Goal: Task Accomplishment & Management: Manage account settings

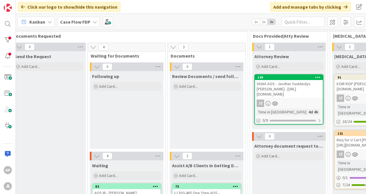
scroll to position [17, 86]
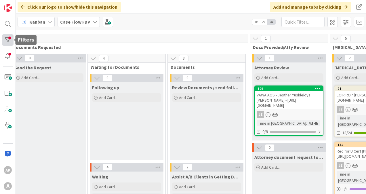
click at [6, 39] on div at bounding box center [8, 40] width 12 height 12
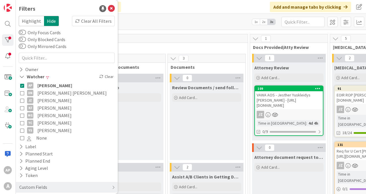
click at [24, 85] on button "AP [PERSON_NAME]" at bounding box center [66, 85] width 93 height 7
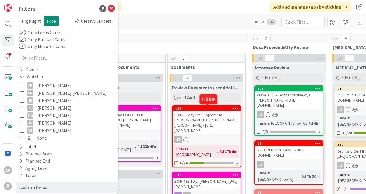
scroll to position [46, 86]
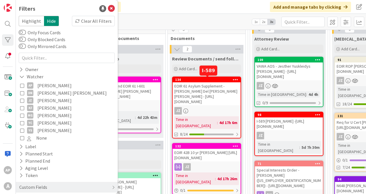
click at [229, 81] on div "134" at bounding box center [207, 80] width 65 height 4
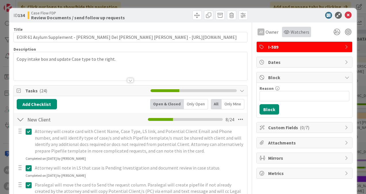
click at [292, 31] on span "Watchers" at bounding box center [300, 31] width 19 height 7
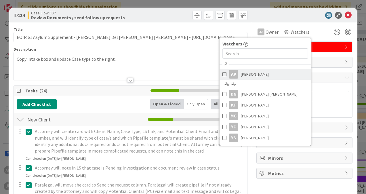
click at [222, 74] on span at bounding box center [224, 74] width 4 height 9
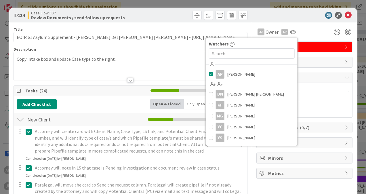
click at [306, 20] on div "ID 134 Case Flow FDP Review Documents / send follow up requests" at bounding box center [183, 15] width 348 height 14
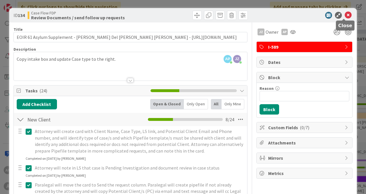
click at [345, 15] on icon at bounding box center [348, 15] width 7 height 7
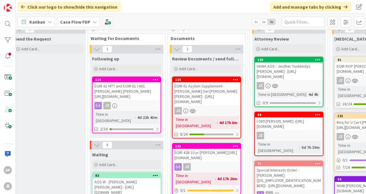
click at [197, 85] on div "EOIR 61 Asylum Supplement - [PERSON_NAME] Del [PERSON_NAME] [PERSON_NAME] - [UR…" at bounding box center [207, 93] width 68 height 23
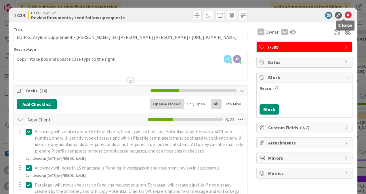
click at [345, 17] on icon at bounding box center [348, 15] width 7 height 7
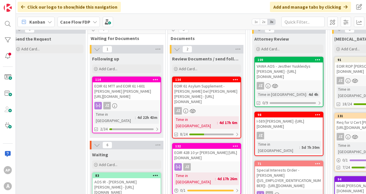
click at [202, 149] on div "EOIR 42B 10 yr [PERSON_NAME] [URL][DOMAIN_NAME]" at bounding box center [207, 155] width 68 height 13
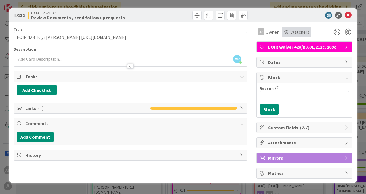
click at [300, 36] on div "Watchers" at bounding box center [296, 32] width 29 height 10
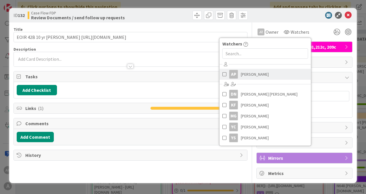
click at [223, 72] on span at bounding box center [224, 74] width 4 height 9
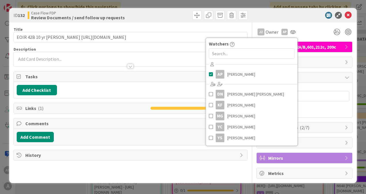
drag, startPoint x: 298, startPoint y: 21, endPoint x: 309, endPoint y: 17, distance: 11.0
click at [298, 21] on div "ID 132 Case Flow FDP Review Documents / send follow up requests" at bounding box center [183, 15] width 348 height 14
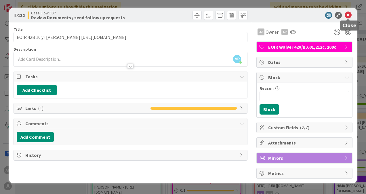
click at [350, 16] on icon at bounding box center [348, 15] width 7 height 7
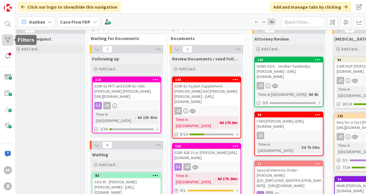
click at [8, 40] on div at bounding box center [8, 40] width 12 height 12
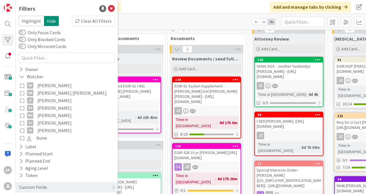
click at [22, 84] on icon at bounding box center [22, 85] width 4 height 4
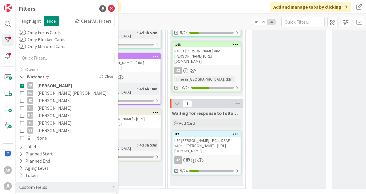
scroll to position [298, 86]
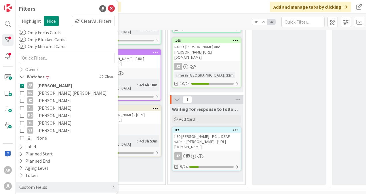
click at [22, 83] on button "AP [PERSON_NAME]" at bounding box center [66, 85] width 93 height 7
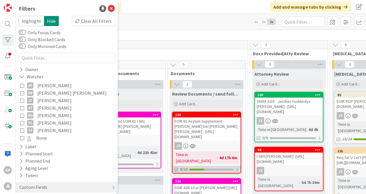
scroll to position [10, 86]
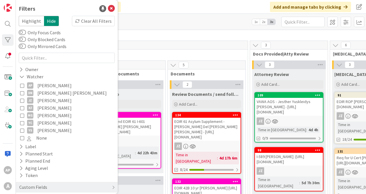
drag, startPoint x: 141, startPoint y: 4, endPoint x: 137, endPoint y: 7, distance: 5.5
click at [141, 4] on div "Click our logo to show/hide this navigation Add and manage tabs by clicking" at bounding box center [191, 7] width 350 height 14
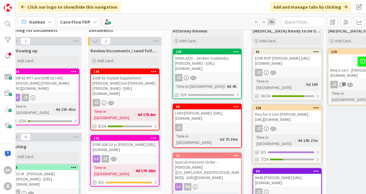
scroll to position [62, 167]
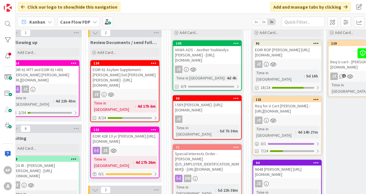
click at [289, 111] on div "Req for U Cert [PERSON_NAME] - [URL][DOMAIN_NAME]" at bounding box center [287, 108] width 68 height 13
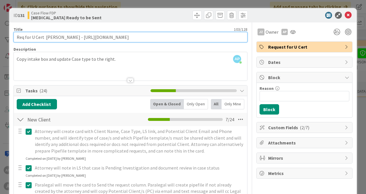
drag, startPoint x: 224, startPoint y: 37, endPoint x: 94, endPoint y: 43, distance: 129.9
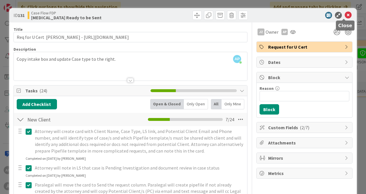
click at [345, 16] on icon at bounding box center [348, 15] width 7 height 7
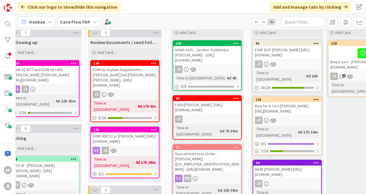
click at [118, 71] on div "EOIR 61 Asylum Supplement - [PERSON_NAME] Del [PERSON_NAME] [PERSON_NAME] - [UR…" at bounding box center [125, 77] width 68 height 23
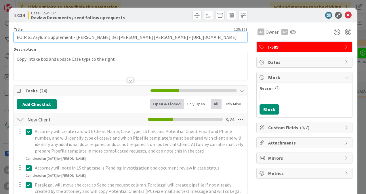
click at [138, 37] on input "EOIR 61 Asylum Supplement - [PERSON_NAME] Del [PERSON_NAME] [PERSON_NAME] - [UR…" at bounding box center [131, 37] width 234 height 10
drag, startPoint x: 138, startPoint y: 37, endPoint x: 252, endPoint y: 35, distance: 113.7
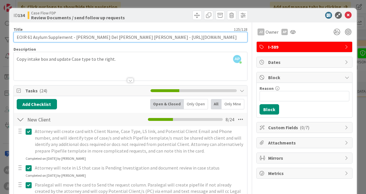
click at [62, 36] on input "EOIR 61 Asylum Supplement - [PERSON_NAME] Del [PERSON_NAME] [PERSON_NAME] - [UR…" at bounding box center [131, 37] width 234 height 10
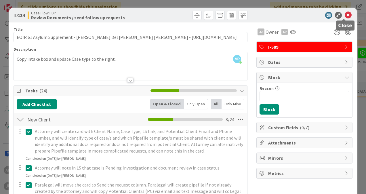
click at [347, 15] on icon at bounding box center [348, 15] width 7 height 7
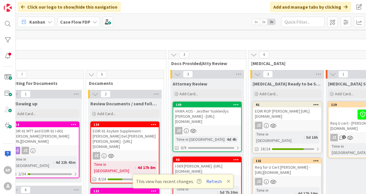
scroll to position [0, 167]
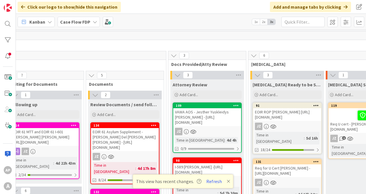
click at [6, 32] on div "AP A" at bounding box center [8, 97] width 16 height 194
click at [6, 42] on div at bounding box center [8, 40] width 12 height 12
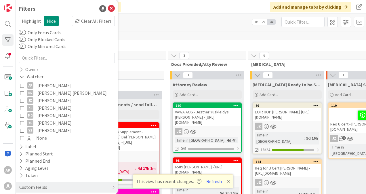
click at [23, 83] on icon at bounding box center [22, 85] width 4 height 4
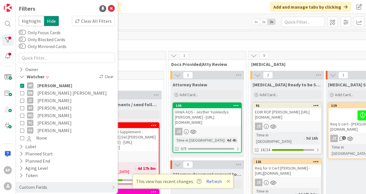
click at [158, 40] on div "17 Intake" at bounding box center [316, 39] width 930 height 17
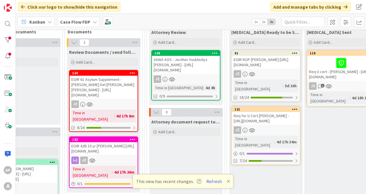
scroll to position [58, 189]
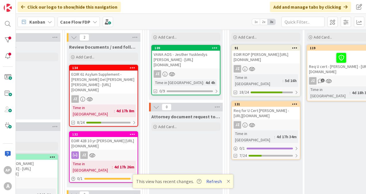
click at [218, 180] on button "Refresh" at bounding box center [214, 181] width 20 height 7
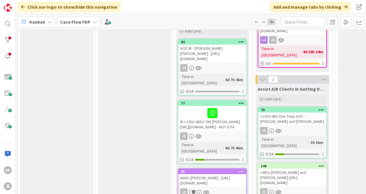
scroll to position [230, 0]
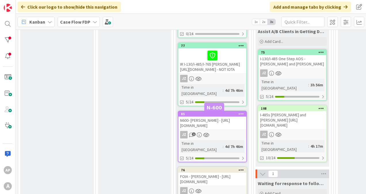
click at [212, 116] on div "85" at bounding box center [213, 114] width 65 height 4
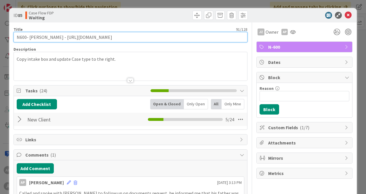
click at [18, 36] on input "N600- [PERSON_NAME] - [URL][DOMAIN_NAME]" at bounding box center [131, 37] width 234 height 10
type input "DO NOT CALL - N600- Yakeen Andre Dennis - https://fiac.legalserver.org/matter/d…"
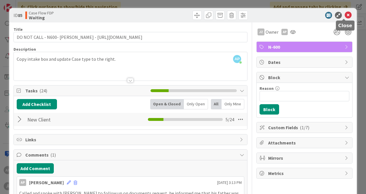
click at [345, 16] on icon at bounding box center [348, 15] width 7 height 7
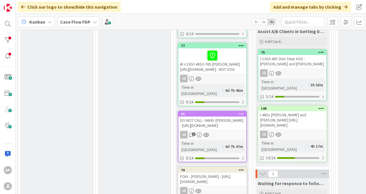
click at [240, 114] on icon at bounding box center [241, 114] width 5 height 4
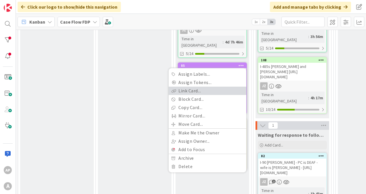
scroll to position [288, 0]
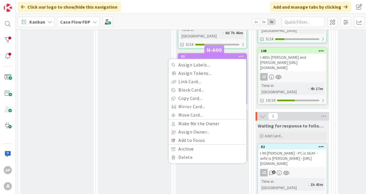
click at [209, 58] on div "85" at bounding box center [213, 56] width 65 height 4
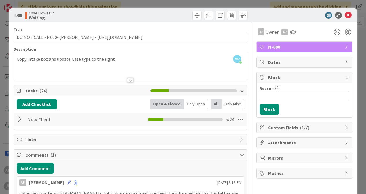
click at [269, 64] on span "Dates" at bounding box center [305, 62] width 74 height 7
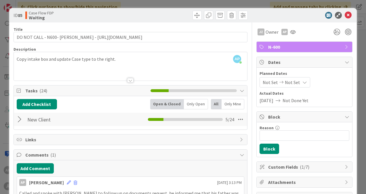
scroll to position [29, 0]
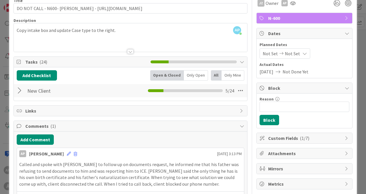
click at [285, 56] on span "Not Set" at bounding box center [292, 53] width 15 height 7
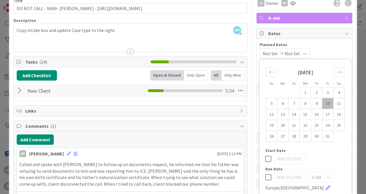
click at [285, 56] on span "Not Set" at bounding box center [292, 53] width 15 height 7
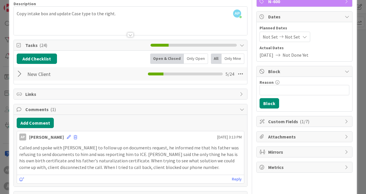
scroll to position [58, 0]
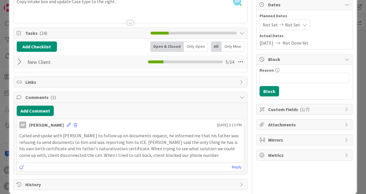
click at [281, 43] on icon at bounding box center [277, 43] width 9 height 5
click at [289, 41] on span "Not Done Yet" at bounding box center [296, 42] width 26 height 7
click at [260, 35] on span "Actual Dates" at bounding box center [305, 36] width 90 height 6
click at [260, 41] on span "10/04/2025" at bounding box center [267, 42] width 14 height 7
click at [282, 41] on icon at bounding box center [277, 43] width 9 height 5
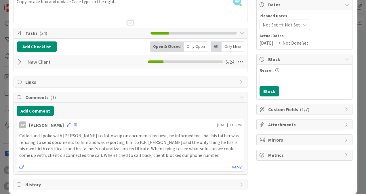
click at [299, 41] on span "Not Done Yet" at bounding box center [296, 42] width 26 height 7
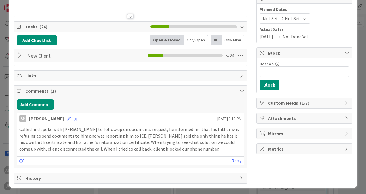
click at [270, 19] on span "Not Set" at bounding box center [270, 18] width 15 height 7
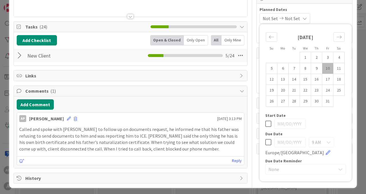
click at [265, 140] on icon at bounding box center [268, 142] width 6 height 7
click at [283, 141] on input "[DATE]" at bounding box center [290, 142] width 32 height 10
type input "10/15/2025"
click at [306, 150] on div "10/15/2025 9 AM Europe/London" at bounding box center [305, 146] width 81 height 19
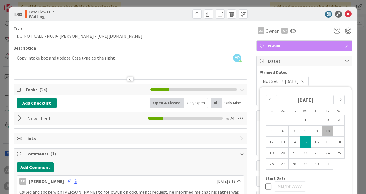
scroll to position [0, 0]
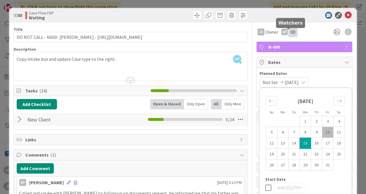
click at [290, 33] on icon at bounding box center [293, 32] width 6 height 5
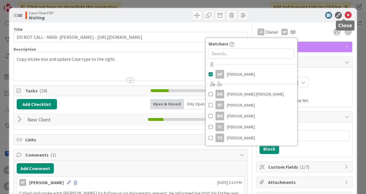
click at [345, 15] on icon at bounding box center [348, 15] width 7 height 7
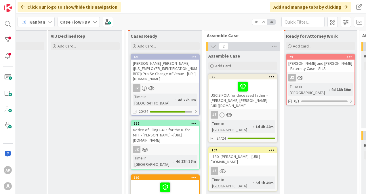
scroll to position [58, 824]
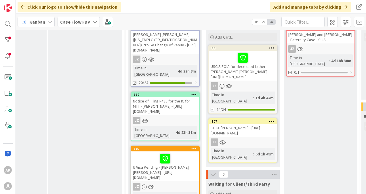
click at [240, 77] on div "USCIS FOIA for deceased father - [PERSON_NAME] [PERSON_NAME] - [URL][DOMAIN_NAM…" at bounding box center [243, 66] width 68 height 30
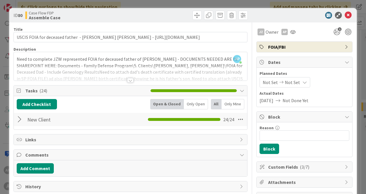
click at [127, 79] on div at bounding box center [130, 80] width 6 height 5
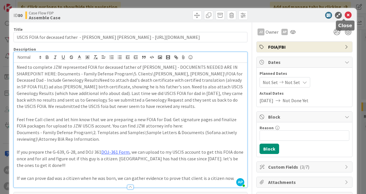
click at [345, 15] on icon at bounding box center [348, 15] width 7 height 7
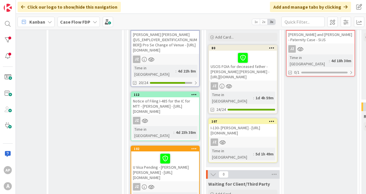
scroll to position [29, 824]
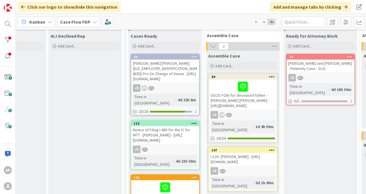
click at [246, 99] on div "USCIS FOIA for deceased father - [PERSON_NAME] [PERSON_NAME] - [URL][DOMAIN_NAM…" at bounding box center [243, 94] width 68 height 30
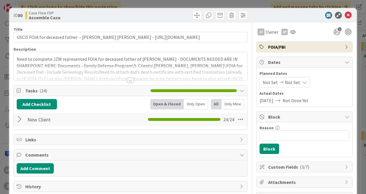
click at [127, 79] on div at bounding box center [130, 80] width 6 height 5
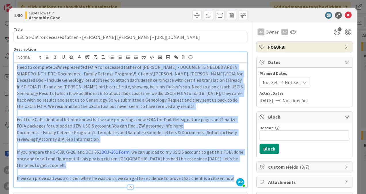
drag, startPoint x: 17, startPoint y: 64, endPoint x: 233, endPoint y: 170, distance: 240.9
click at [233, 170] on div "Need to complete JZW represented FOIA for deceased father of Mr. Castillo - DOC…" at bounding box center [130, 125] width 233 height 125
copy div "Need to complete JZW represented FOIA for deceased father of Mr. Castillo - DOC…"
click at [169, 108] on p "Need to complete JZW represented FOIA for deceased father of Mr. Castillo - DOC…" at bounding box center [131, 87] width 228 height 46
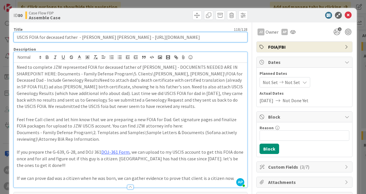
click at [74, 34] on input "USCIS FOIA for deceased father - [PERSON_NAME] [PERSON_NAME] - [URL][DOMAIN_NAM…" at bounding box center [131, 37] width 234 height 10
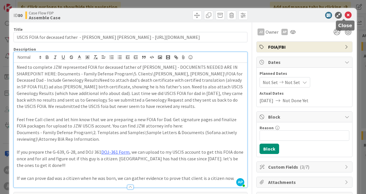
click at [345, 14] on icon at bounding box center [348, 15] width 7 height 7
